Goal: Task Accomplishment & Management: Manage account settings

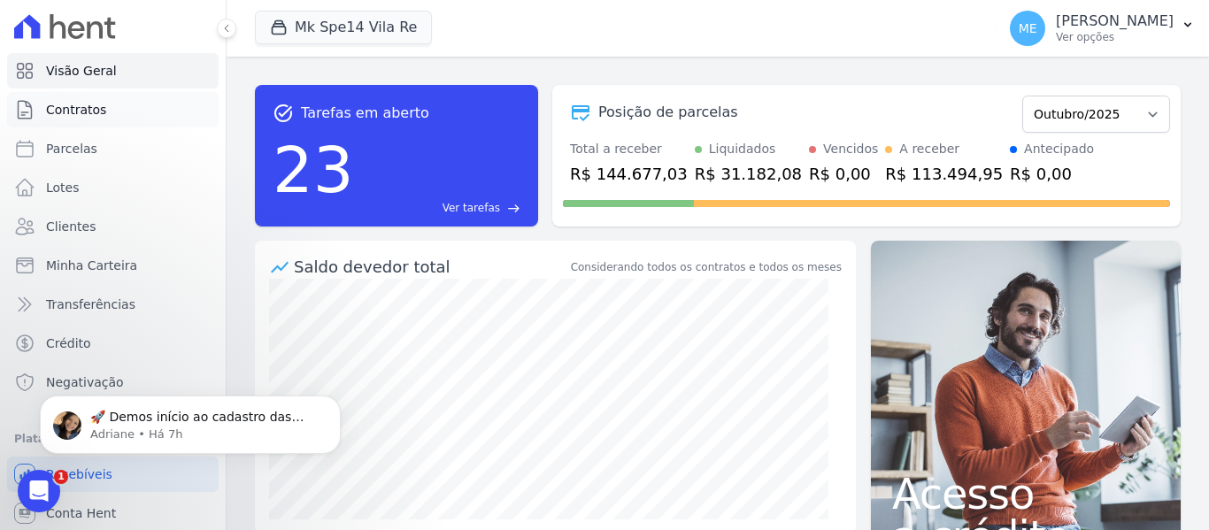
click at [119, 93] on link "Contratos" at bounding box center [113, 109] width 212 height 35
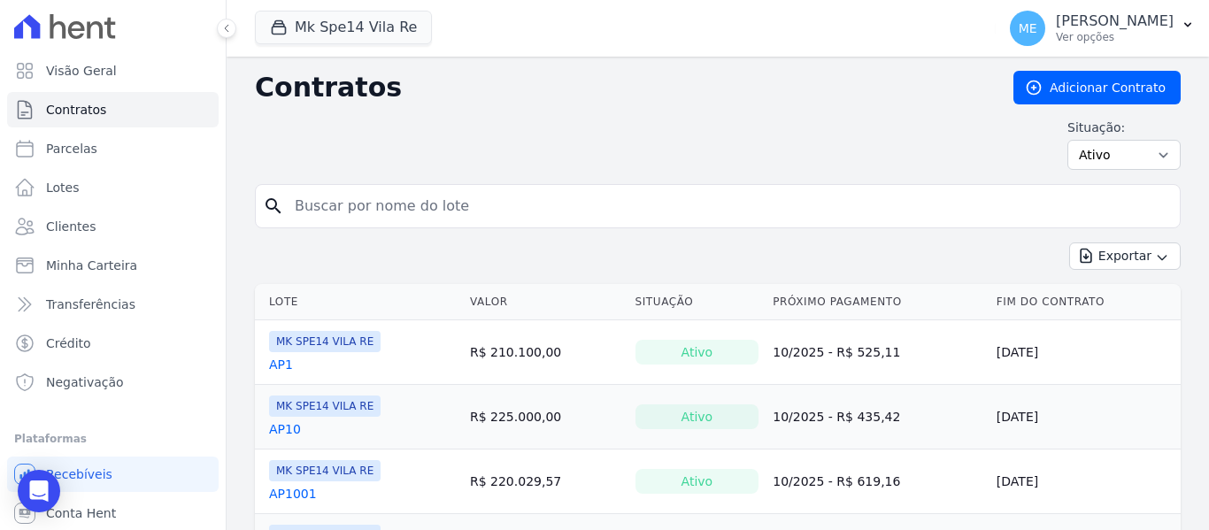
click at [356, 212] on input "search" at bounding box center [728, 206] width 889 height 35
click at [1188, 14] on button "ME Maria Edinea Ver opções" at bounding box center [1102, 29] width 213 height 50
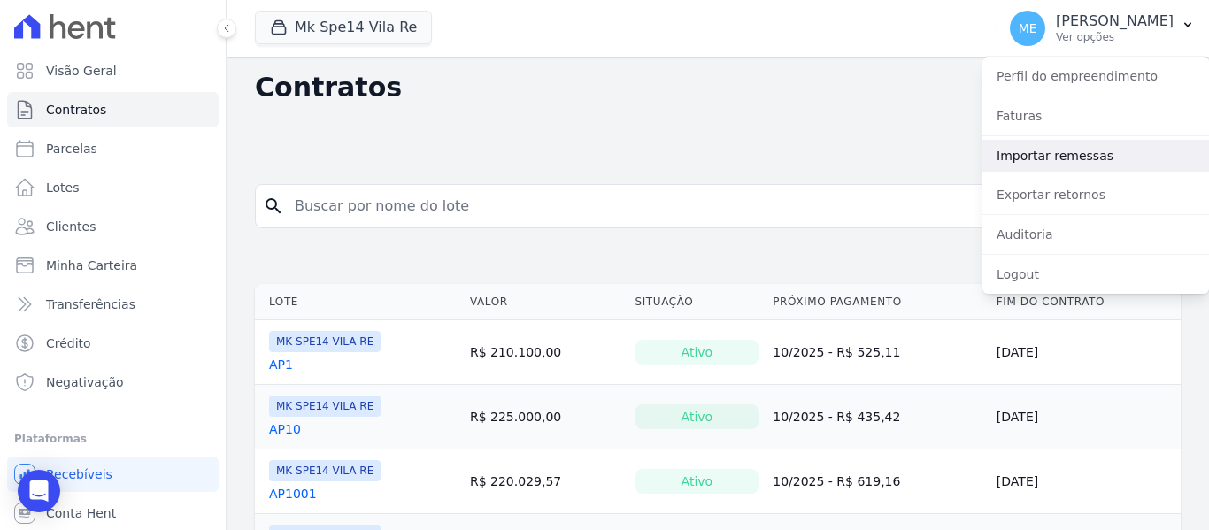
click at [1066, 157] on link "Importar remessas" at bounding box center [1095, 156] width 227 height 32
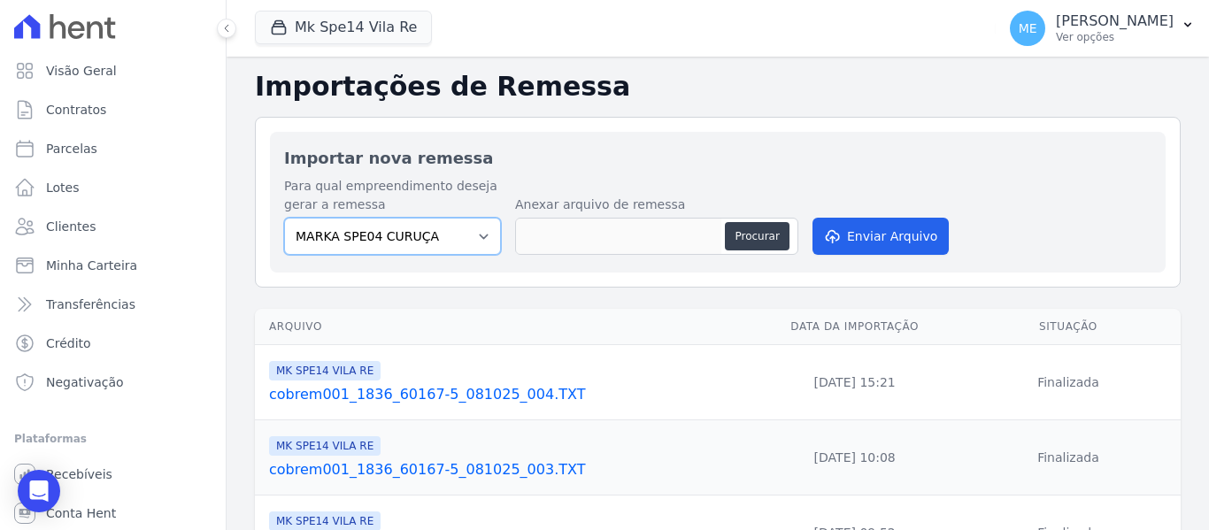
click at [476, 232] on select "MARKA SPE04 CURUÇA MARKA SPE06 EMPREENDIMENTOS E PARTICIPACOES LTDA MK SPE01 PE…" at bounding box center [392, 236] width 217 height 37
click at [284, 218] on select "MARKA SPE04 CURUÇA MARKA SPE06 EMPREENDIMENTOS E PARTICIPACOES LTDA MK SPE01 PE…" at bounding box center [392, 236] width 217 height 37
click at [764, 231] on button "Procurar" at bounding box center [757, 236] width 64 height 28
type input "cobrem001_1836_60167-5_081025_005.TXT"
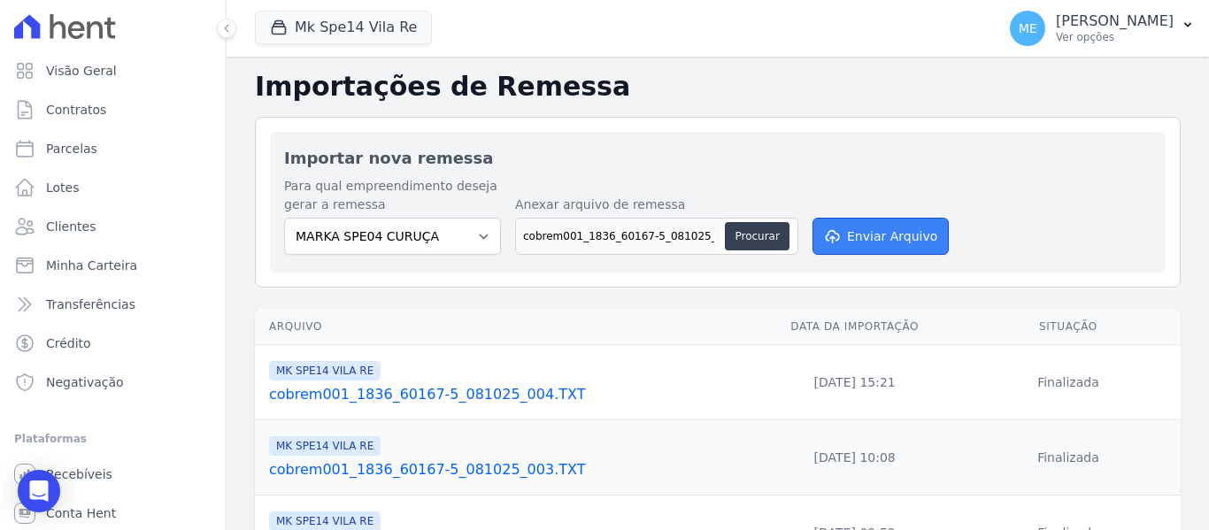
click at [896, 227] on button "Enviar Arquivo" at bounding box center [881, 236] width 136 height 37
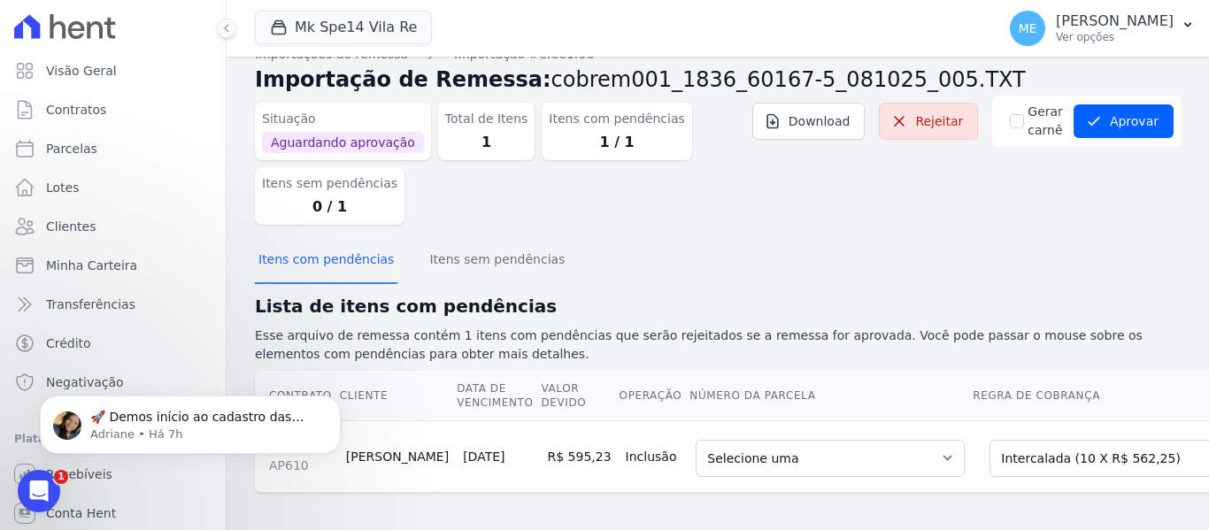
scroll to position [45, 0]
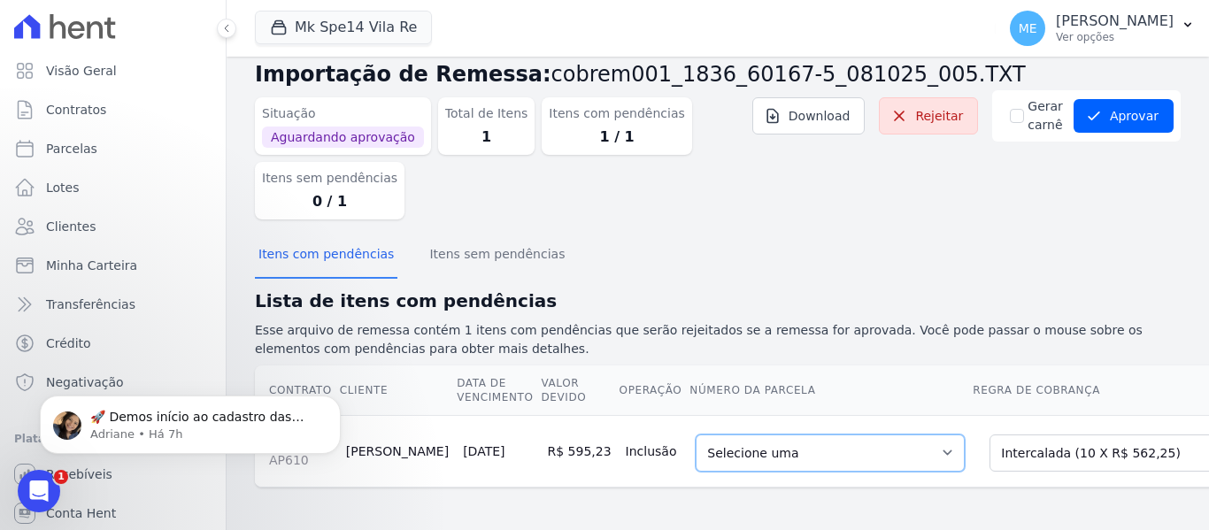
click at [874, 440] on select "Selecione uma 1 - [DATE] - R$ 544,49 - Agendado 6 - [DATE] - R$ 562,25 - Agenda…" at bounding box center [830, 453] width 269 height 37
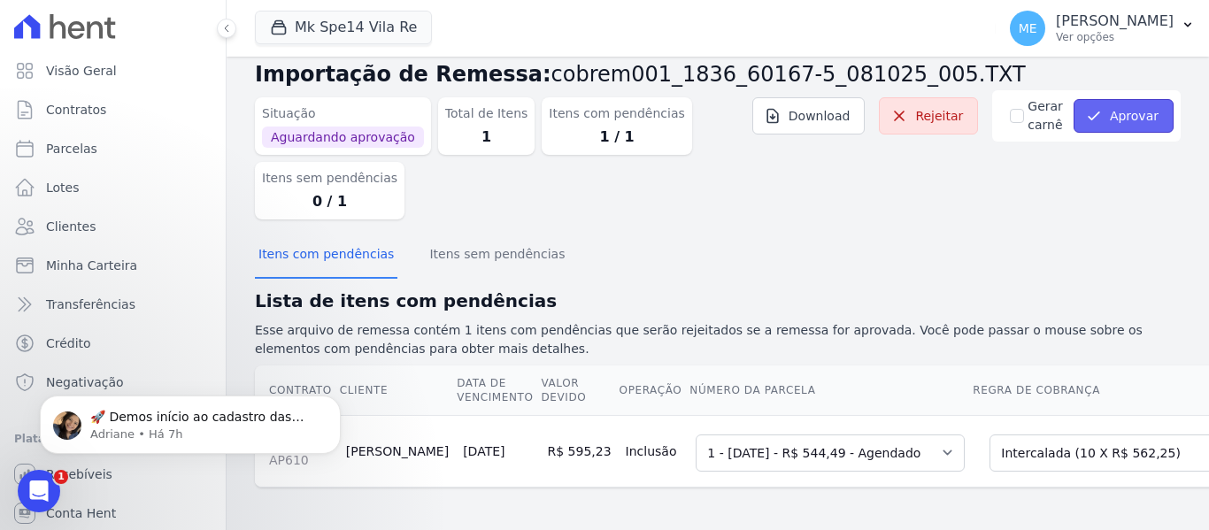
click at [1124, 99] on button "Aprovar" at bounding box center [1124, 116] width 100 height 34
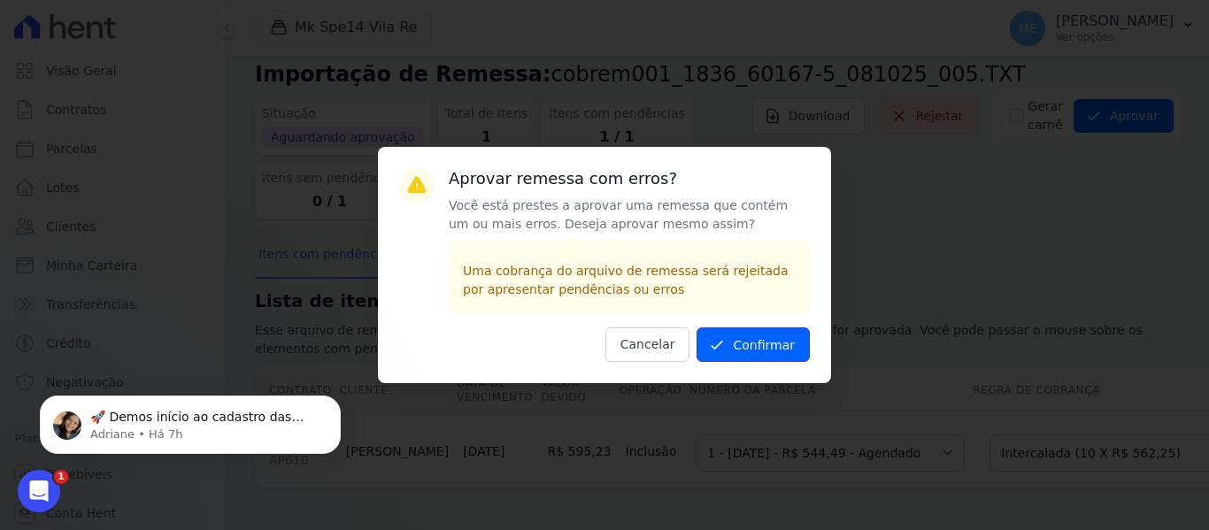
click at [765, 338] on button "Confirmar" at bounding box center [753, 344] width 113 height 35
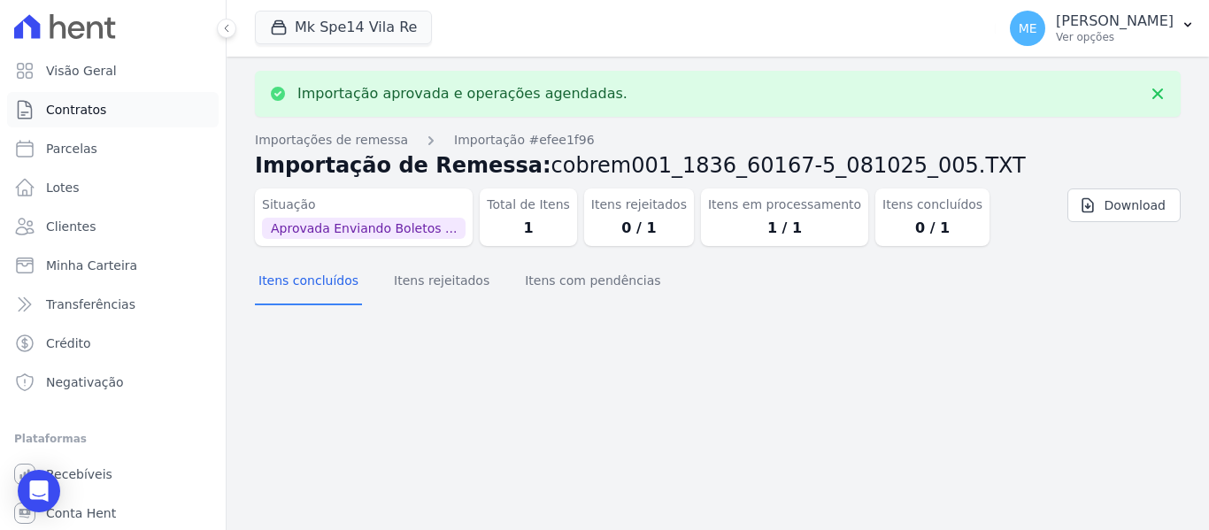
click at [136, 107] on link "Contratos" at bounding box center [113, 109] width 212 height 35
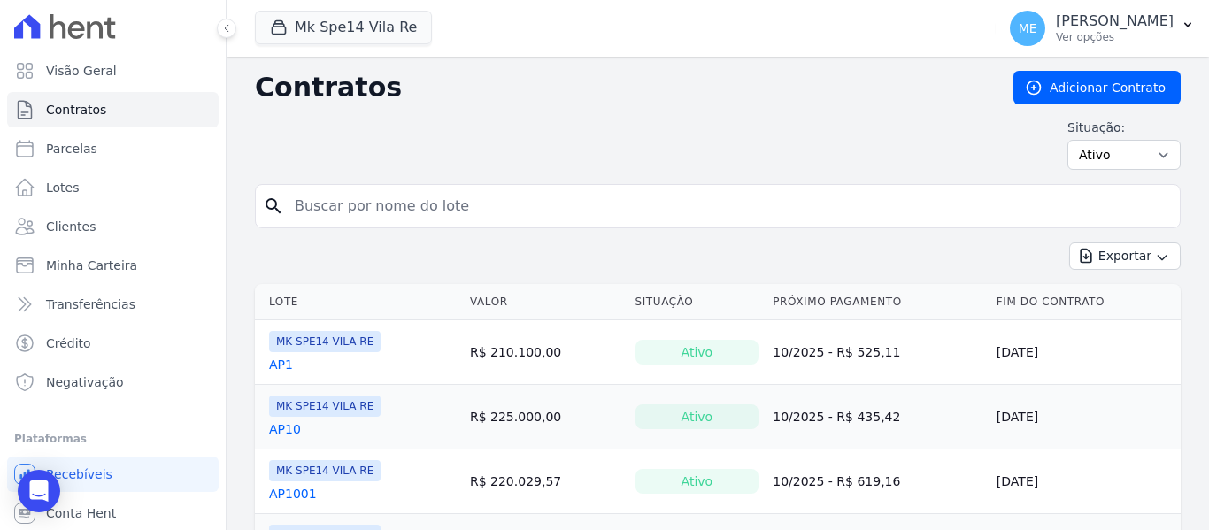
click at [358, 209] on input "search" at bounding box center [728, 206] width 889 height 35
type input "610"
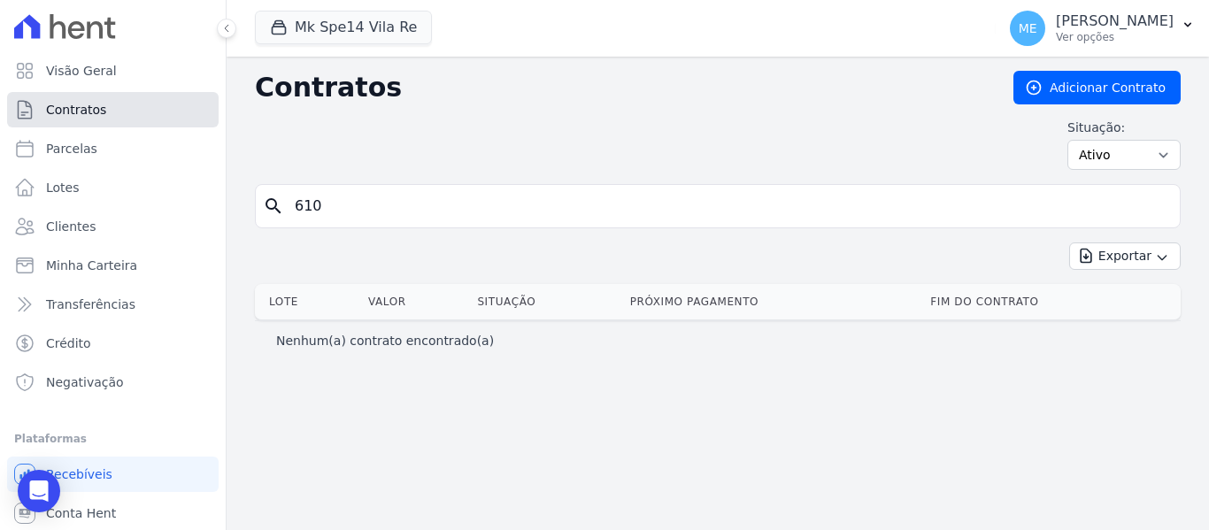
click at [106, 99] on link "Contratos" at bounding box center [113, 109] width 212 height 35
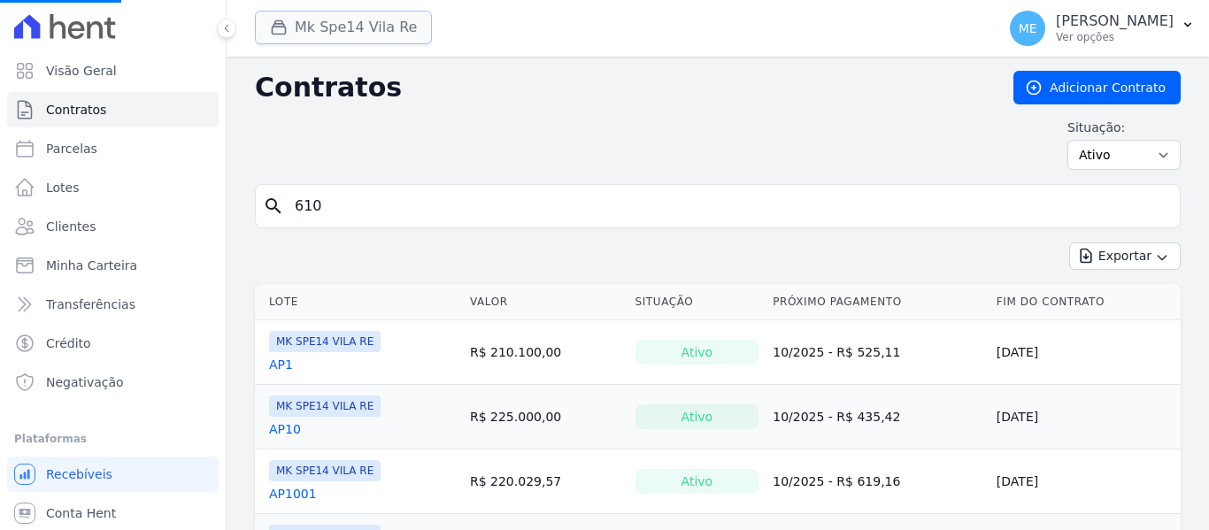
click at [338, 24] on button "Mk Spe14 Vila Re" at bounding box center [343, 28] width 177 height 34
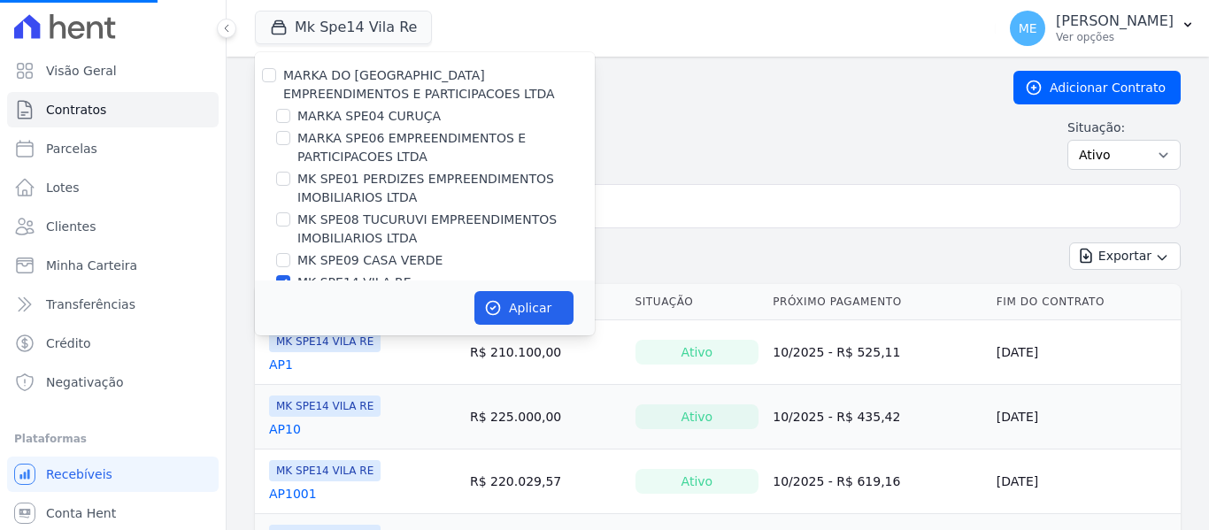
click at [283, 275] on div at bounding box center [283, 283] width 14 height 18
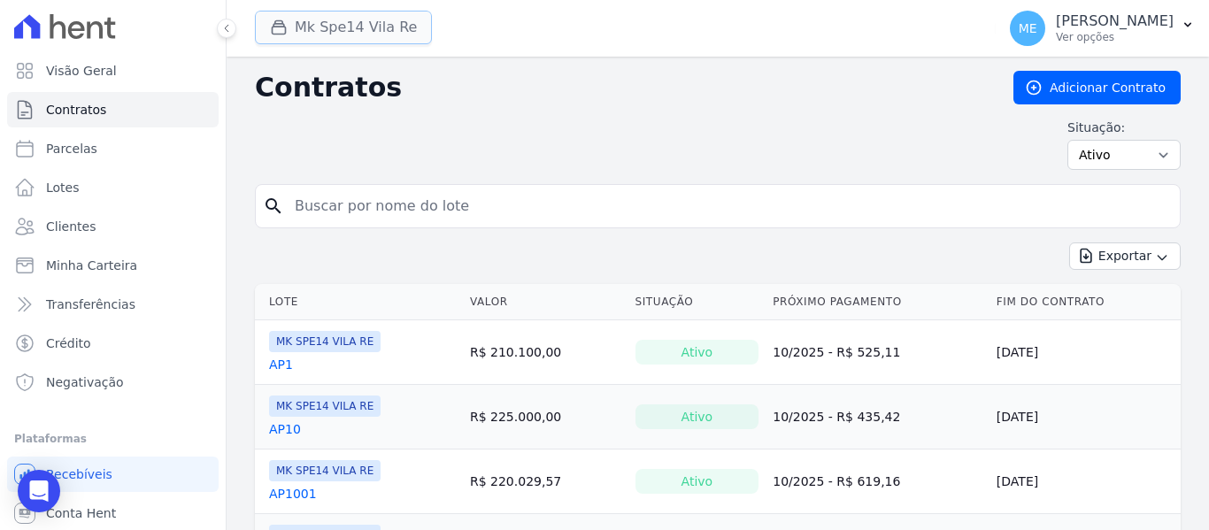
click at [344, 24] on button "Mk Spe14 Vila Re" at bounding box center [343, 28] width 177 height 34
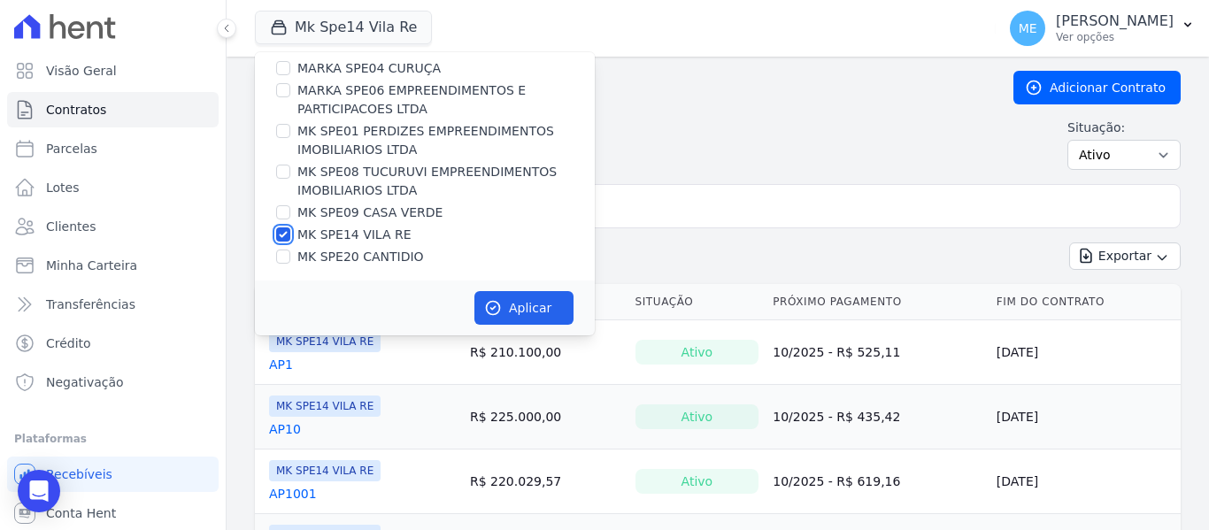
click at [281, 235] on input "MK SPE14 VILA RE" at bounding box center [283, 234] width 14 height 14
checkbox input "false"
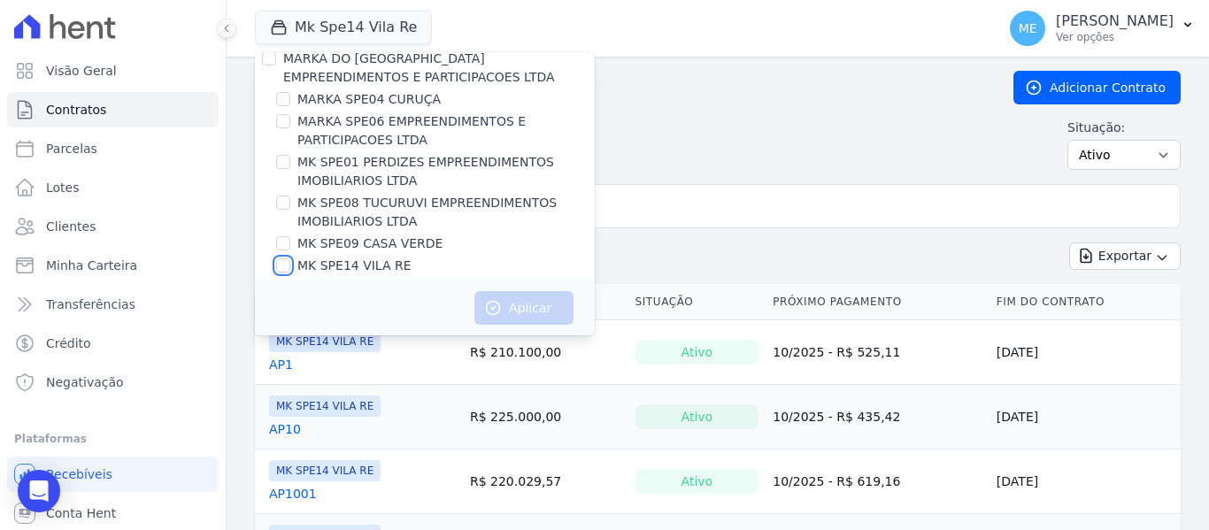
scroll to position [0, 0]
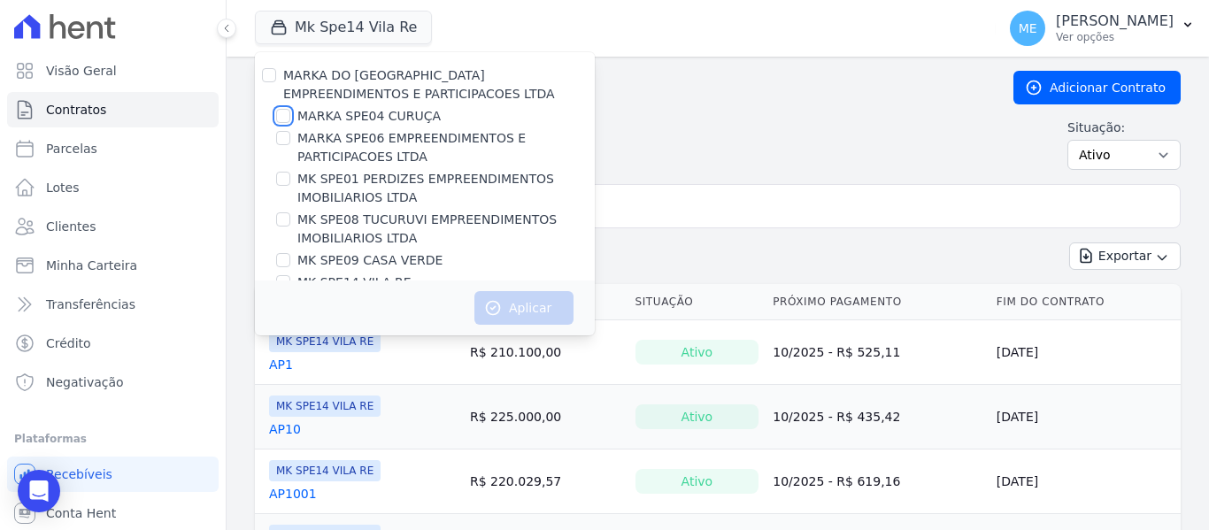
click at [284, 117] on input "MARKA SPE04 CURUÇA" at bounding box center [283, 116] width 14 height 14
checkbox input "true"
click at [545, 310] on button "Aplicar" at bounding box center [523, 308] width 99 height 34
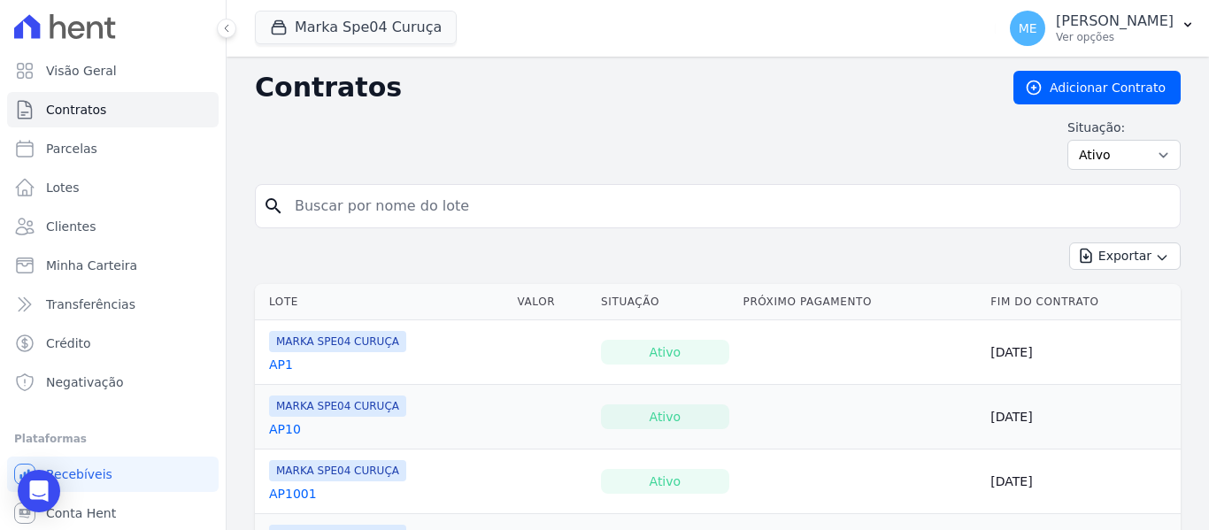
click at [608, 199] on input "search" at bounding box center [728, 206] width 889 height 35
type input "610"
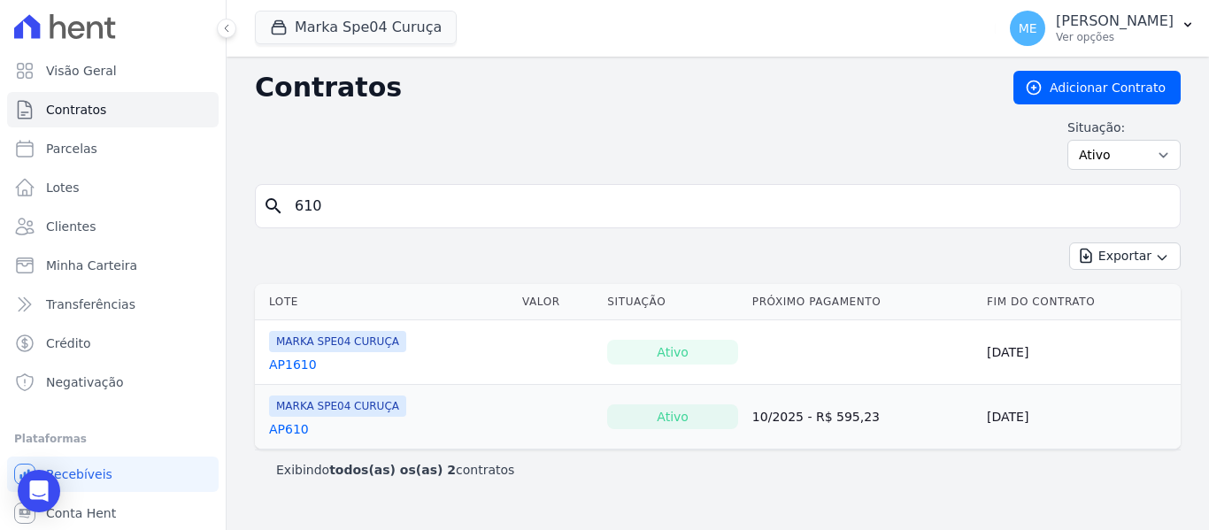
click at [294, 424] on link "AP610" at bounding box center [289, 429] width 40 height 18
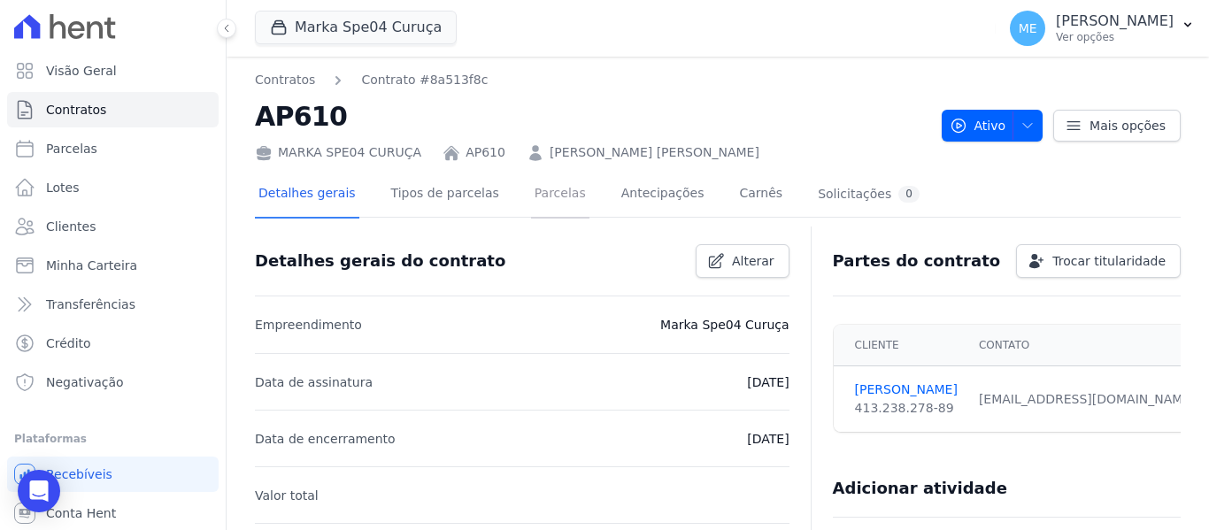
click at [531, 197] on link "Parcelas" at bounding box center [560, 195] width 58 height 47
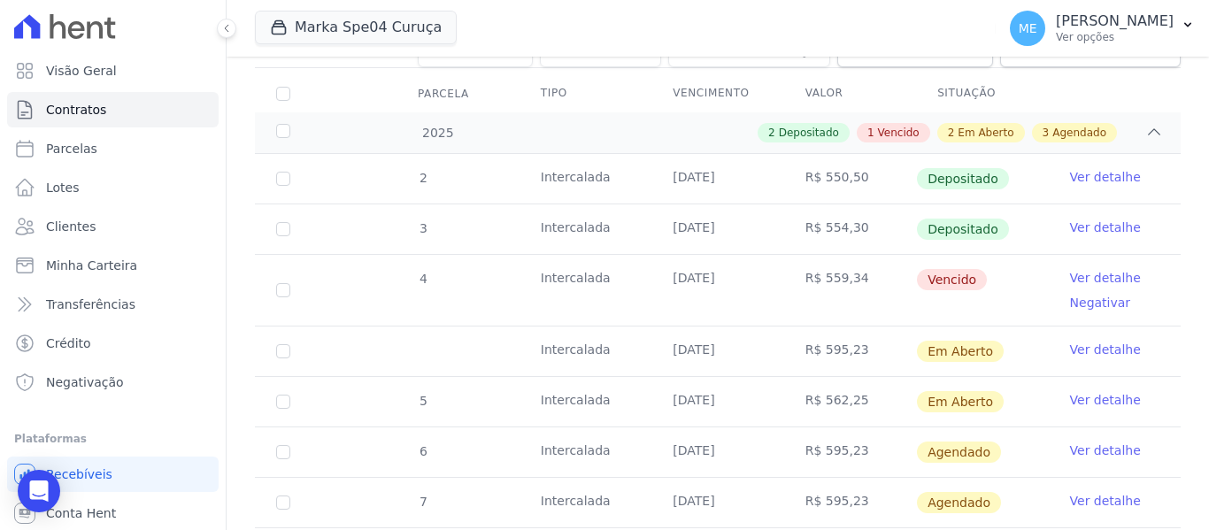
scroll to position [266, 0]
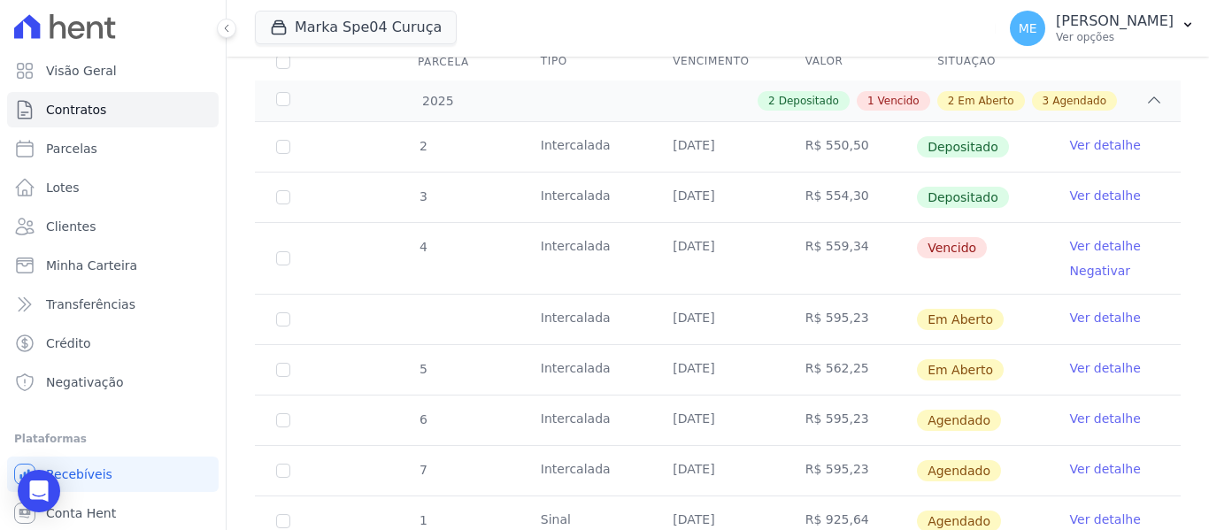
click at [1070, 309] on link "Ver detalhe" at bounding box center [1105, 318] width 71 height 18
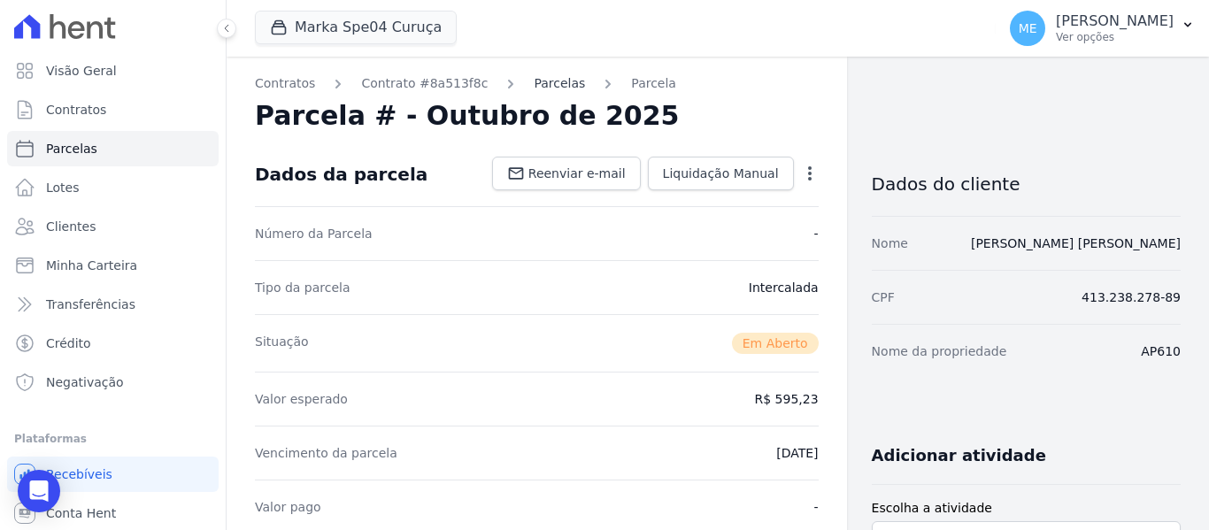
click at [536, 86] on link "Parcelas" at bounding box center [559, 83] width 51 height 19
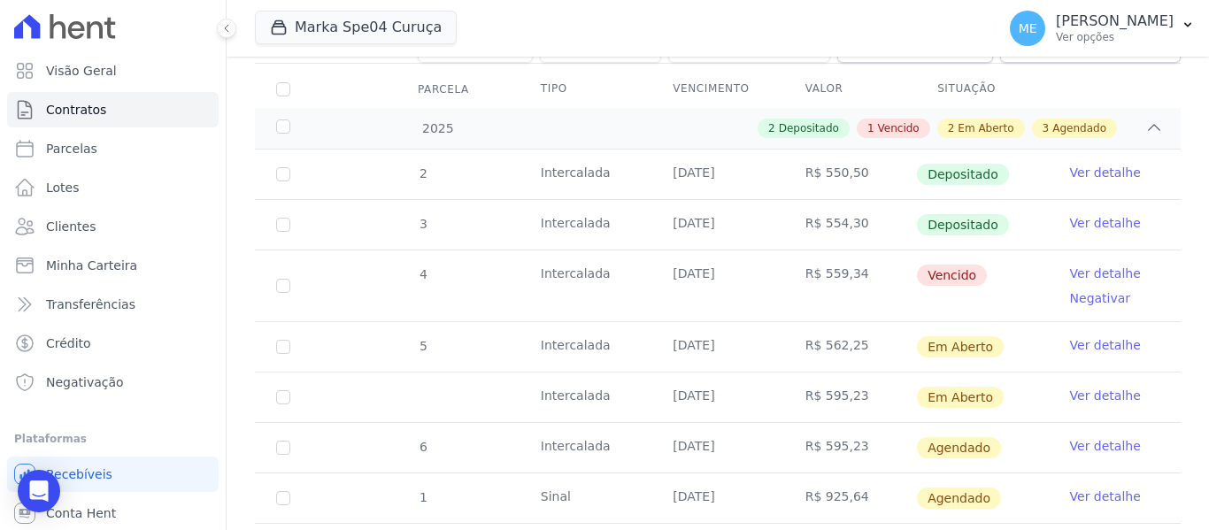
scroll to position [266, 0]
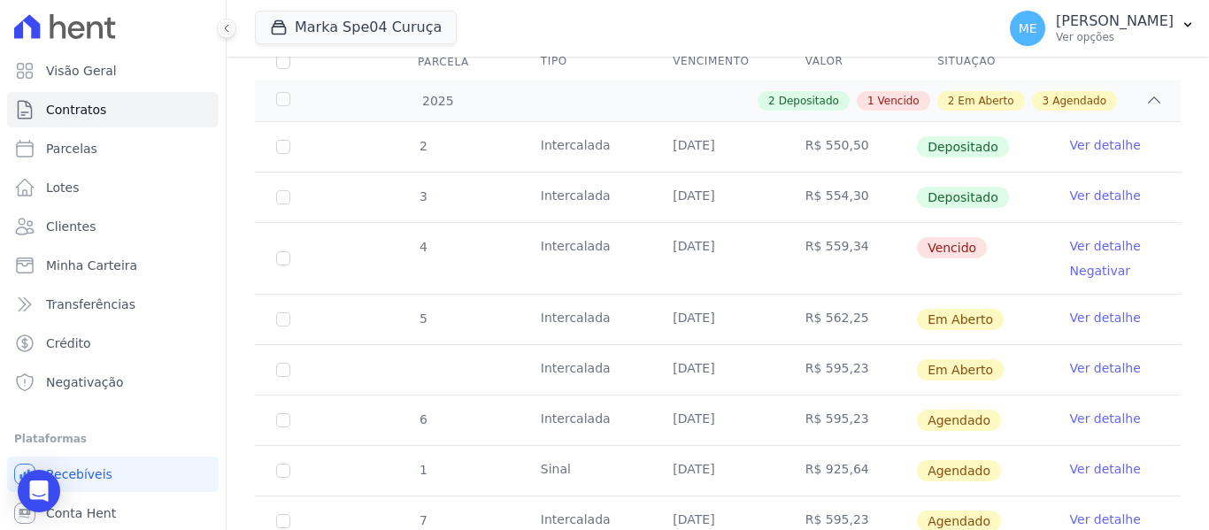
click at [1070, 359] on link "Ver detalhe" at bounding box center [1105, 368] width 71 height 18
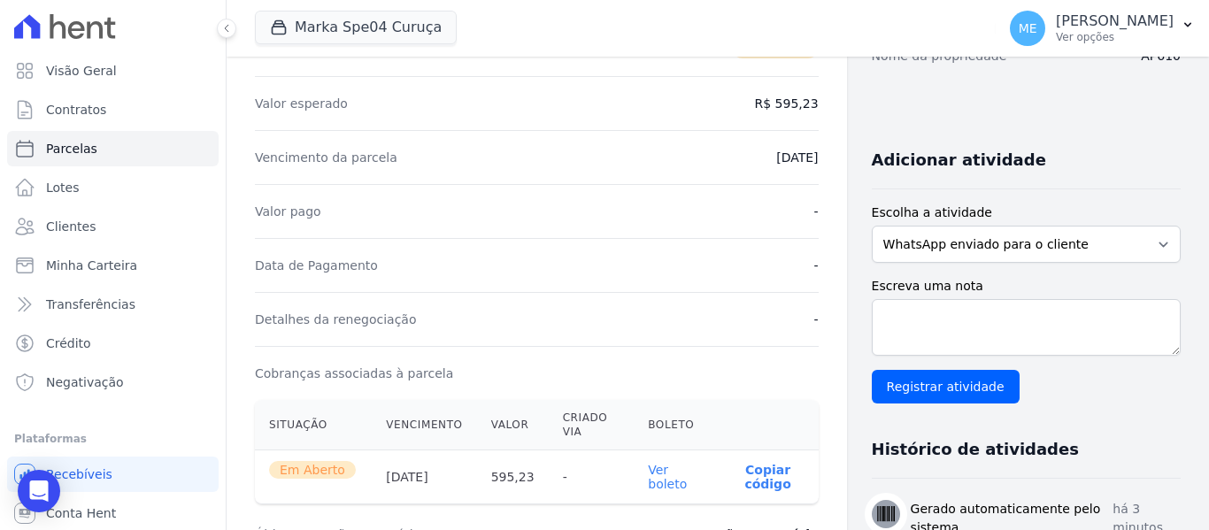
scroll to position [620, 0]
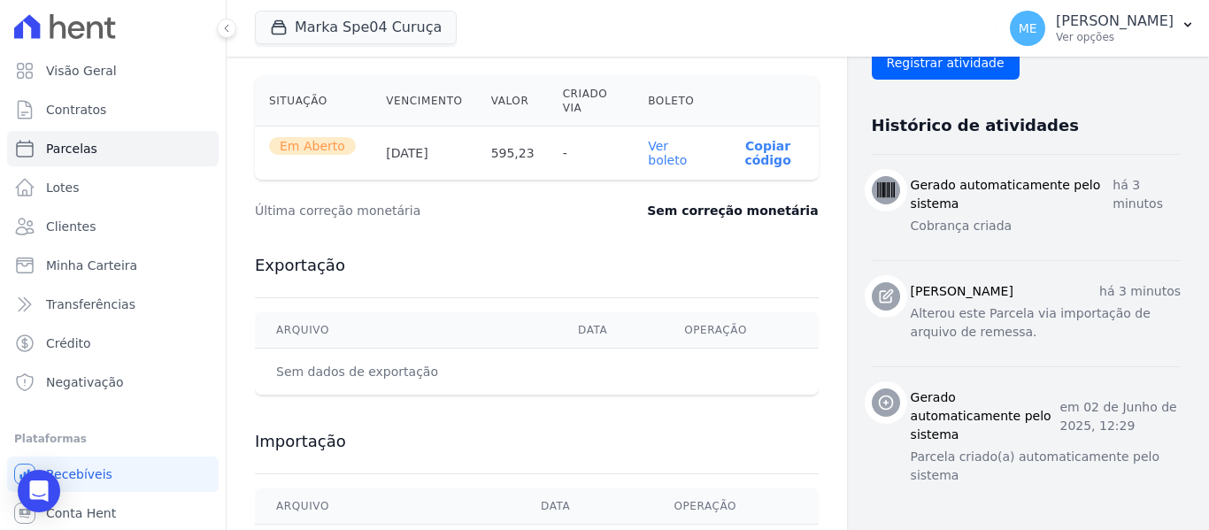
click at [667, 156] on link "Ver boleto" at bounding box center [667, 153] width 39 height 28
